Goal: Information Seeking & Learning: Learn about a topic

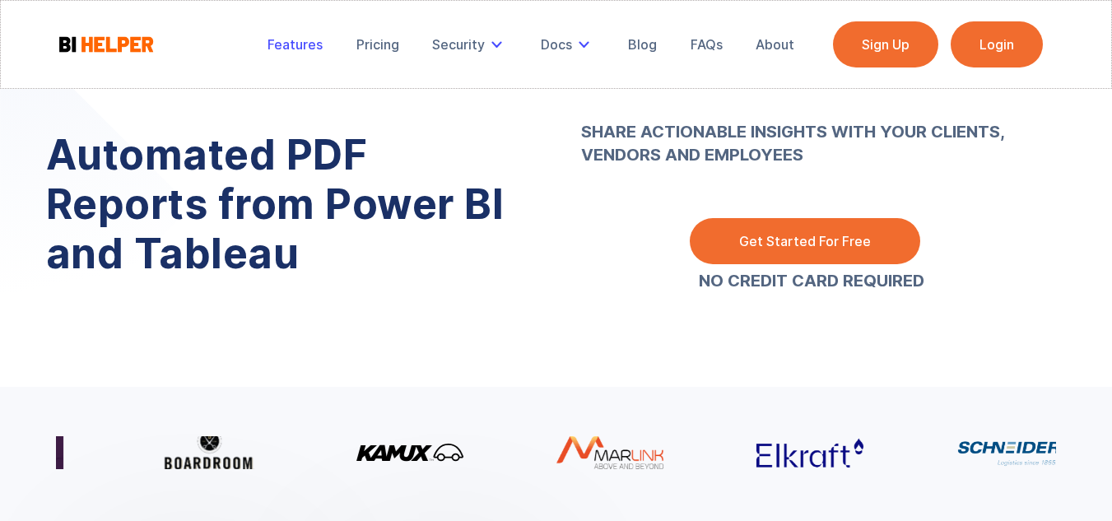
click at [306, 49] on div "Features" at bounding box center [295, 44] width 55 height 16
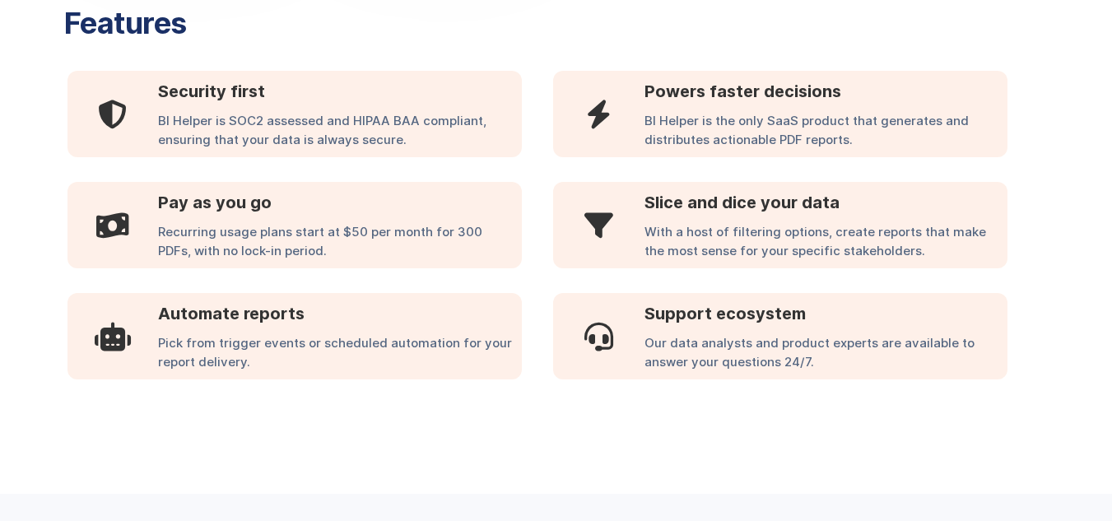
scroll to position [955, 0]
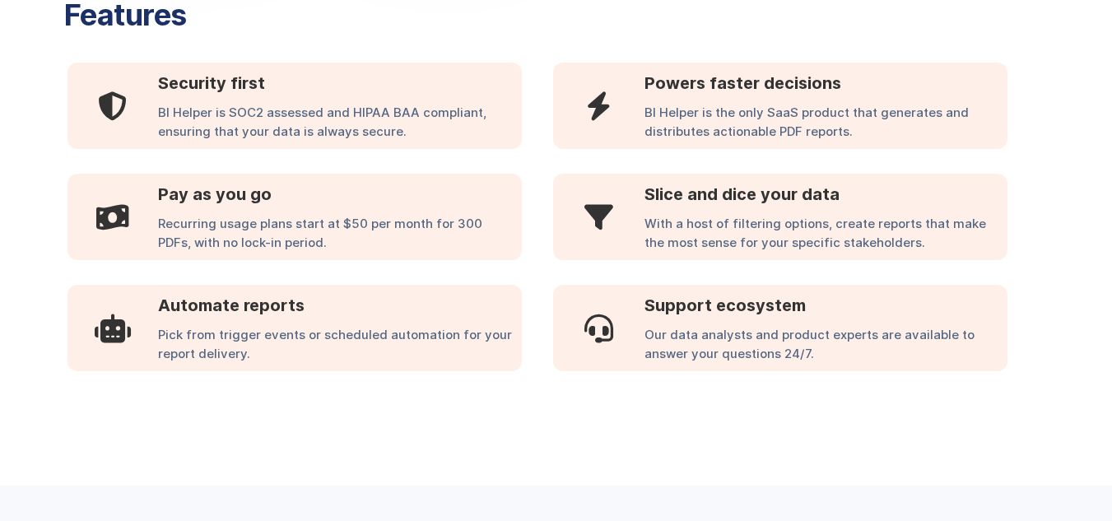
click at [391, 50] on div "Features  Security first BI Helper is SOC2 assessed and HIPAA BAA compliant, e…" at bounding box center [556, 185] width 1001 height 437
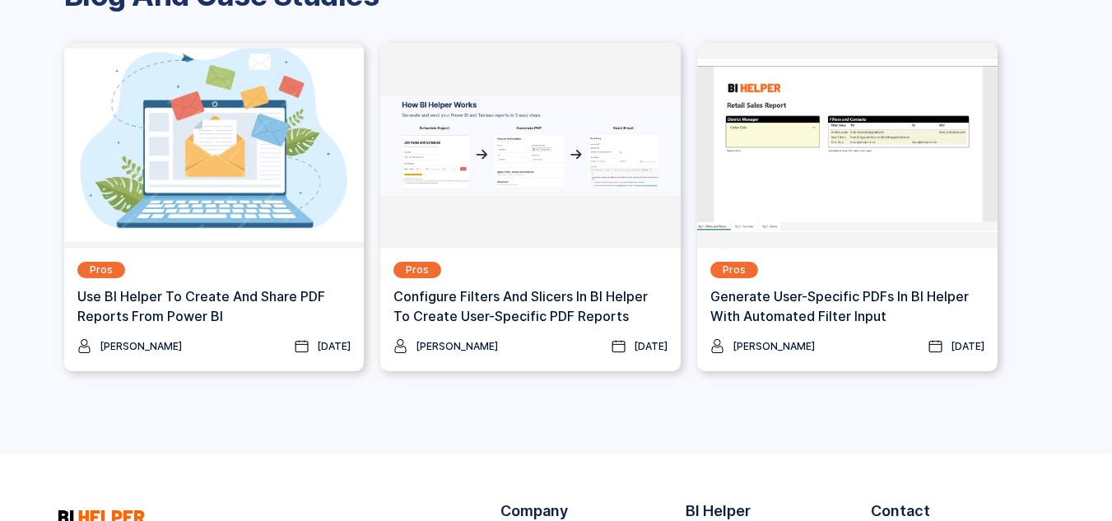
scroll to position [2223, 0]
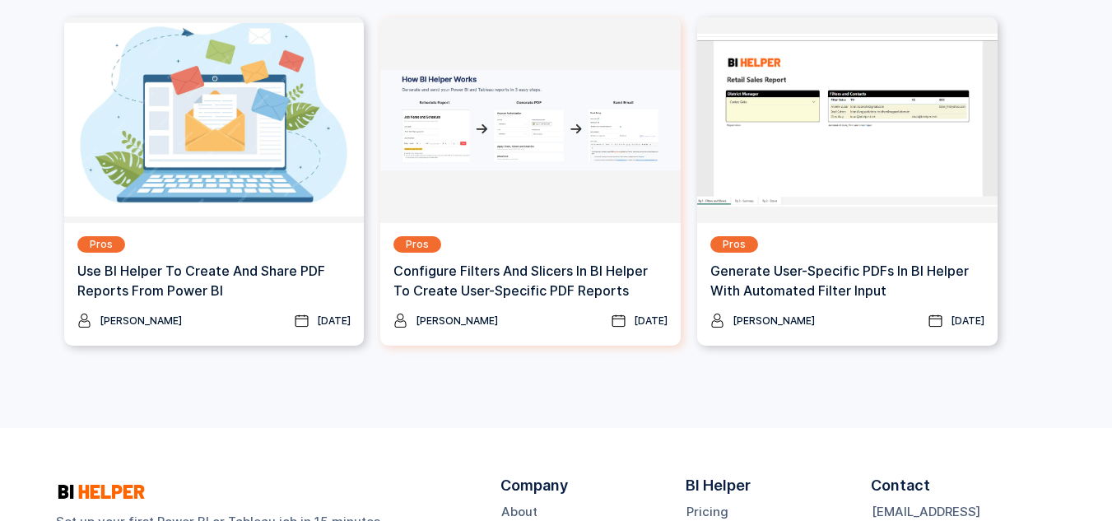
click at [500, 292] on h3 "Configure Filters And Slicers In BI Helper To Create User-Specific PDF Reports" at bounding box center [531, 281] width 274 height 40
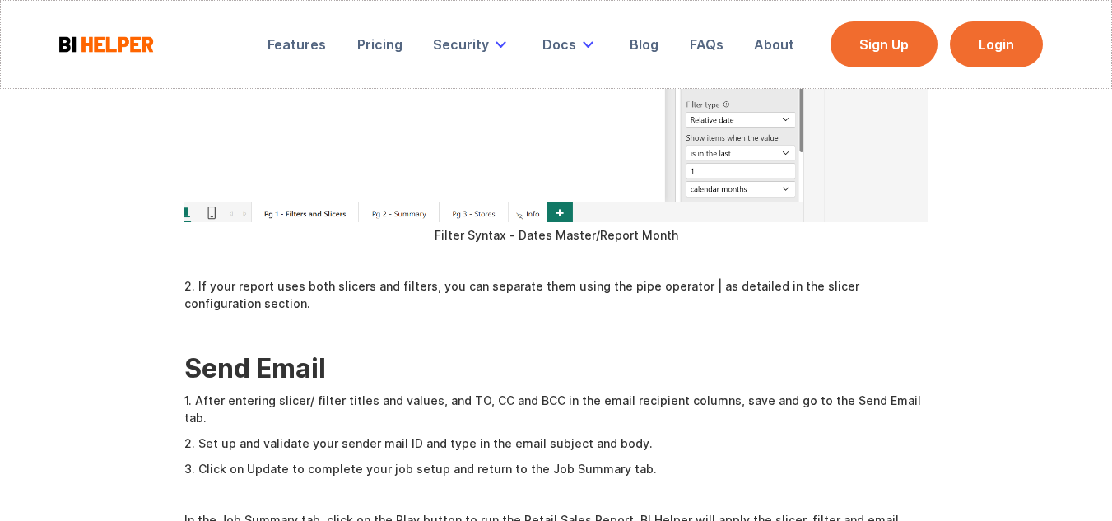
scroll to position [4446, 0]
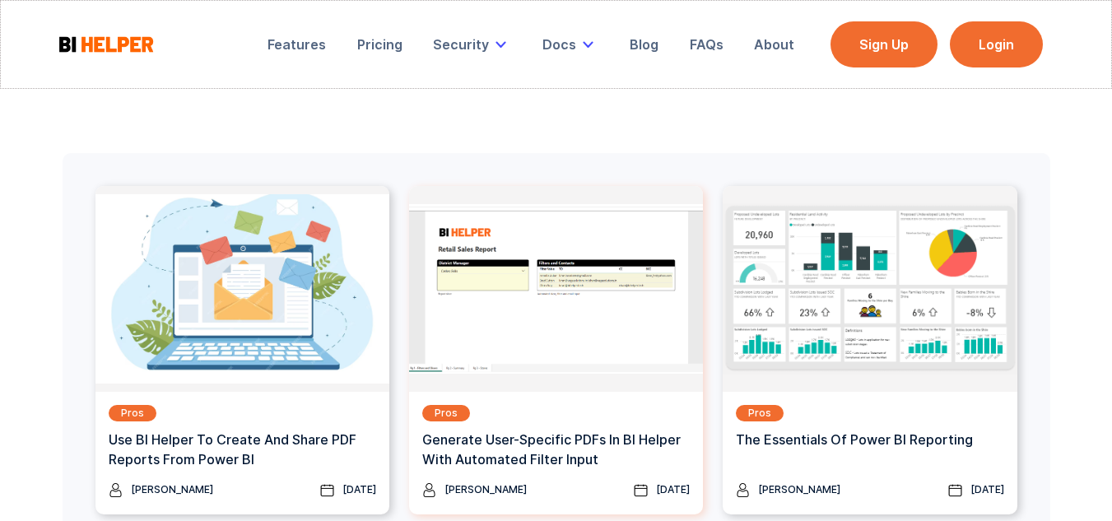
click at [545, 430] on h3 "Generate User-specific PDFs In BI Helper with Automated Filter Input" at bounding box center [556, 450] width 268 height 40
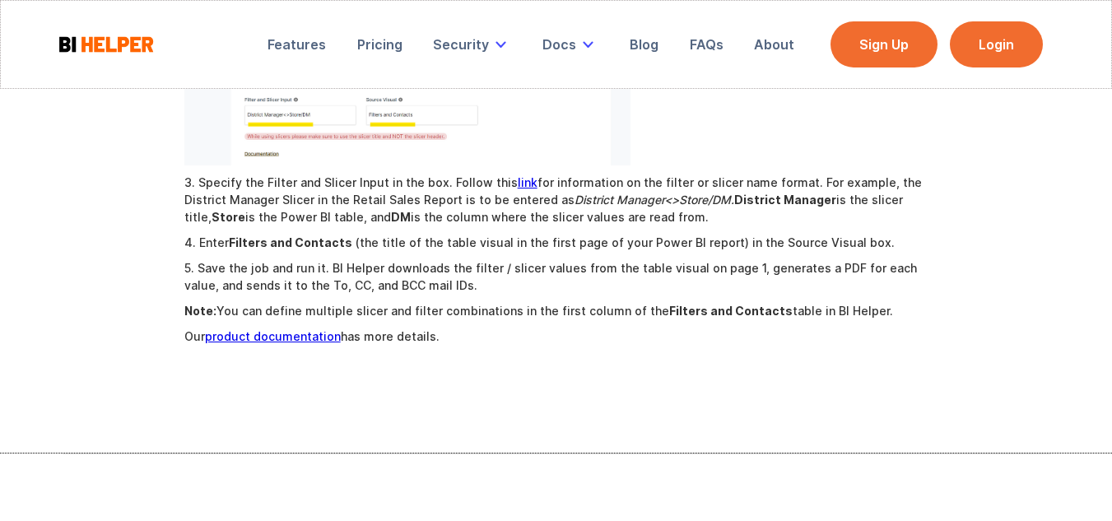
scroll to position [1400, 0]
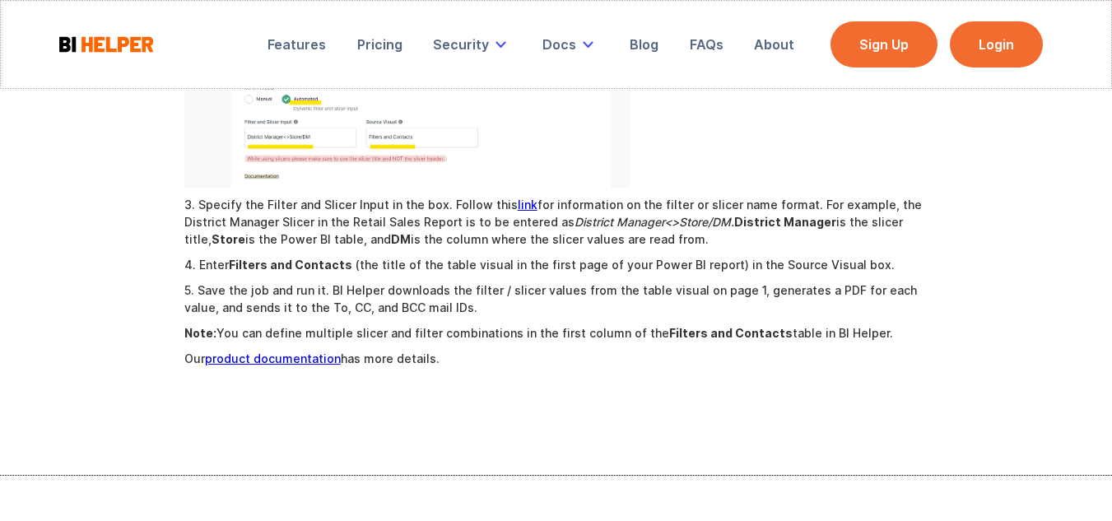
click at [503, 316] on p "5. Save the job and run it. BI Helper downloads the filter / slicer values from…" at bounding box center [556, 299] width 744 height 35
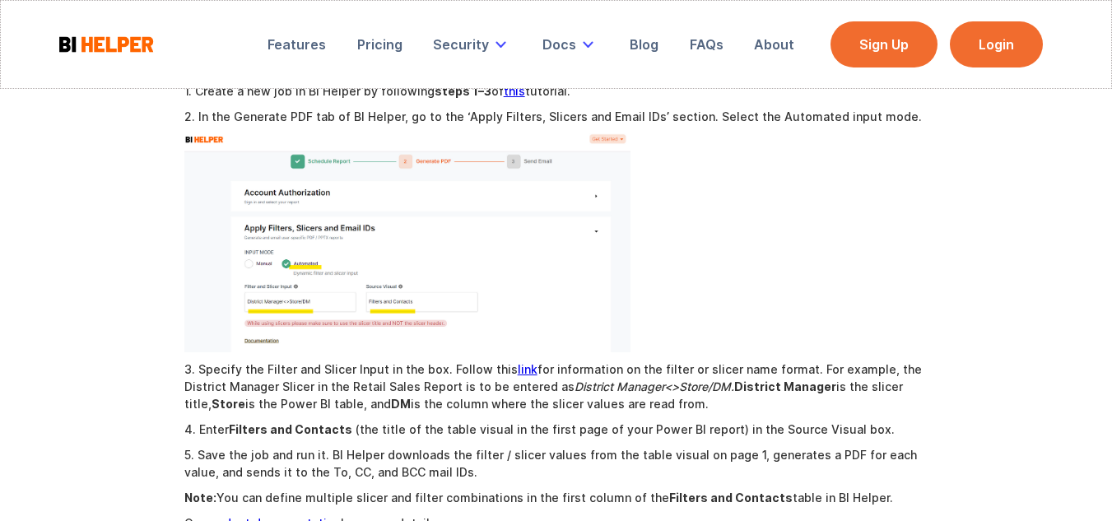
scroll to position [1153, 0]
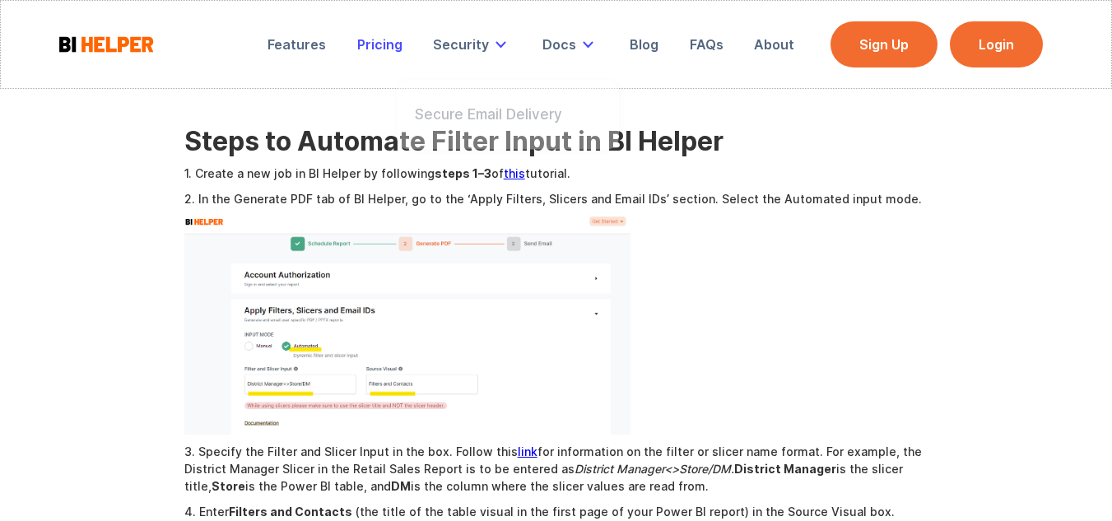
click at [394, 40] on div "Pricing" at bounding box center [379, 44] width 45 height 16
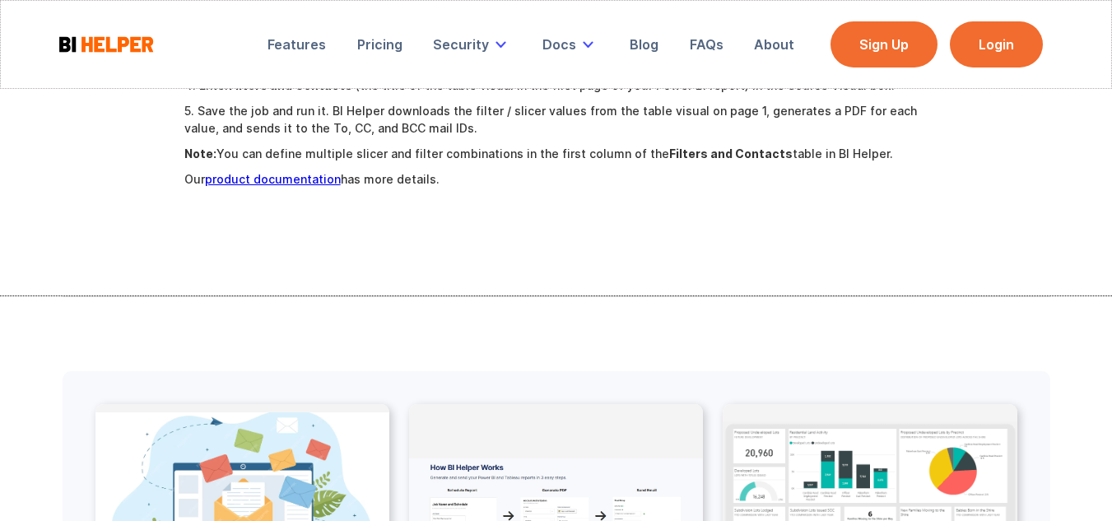
scroll to position [1743, 0]
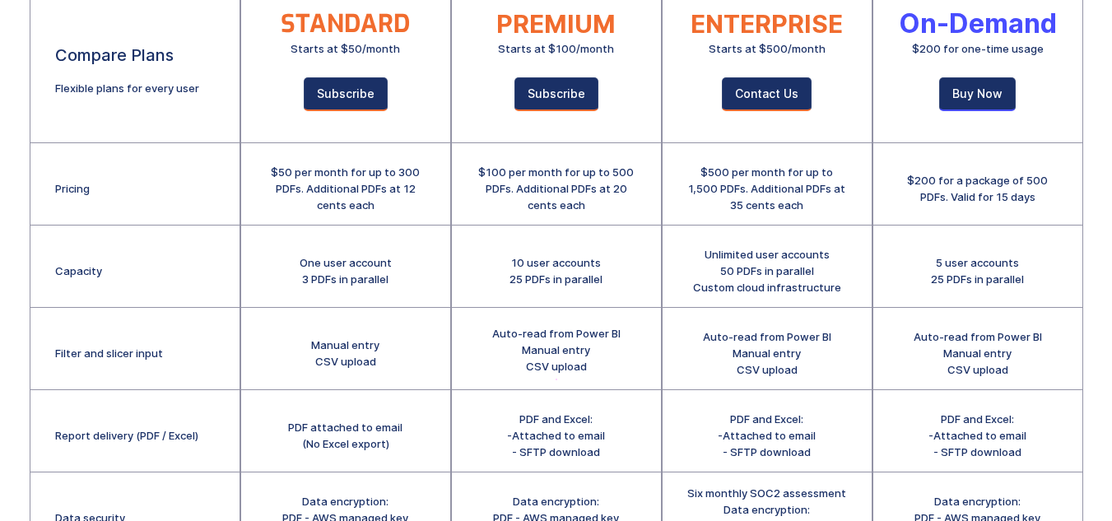
scroll to position [247, 0]
